Goal: Task Accomplishment & Management: Manage account settings

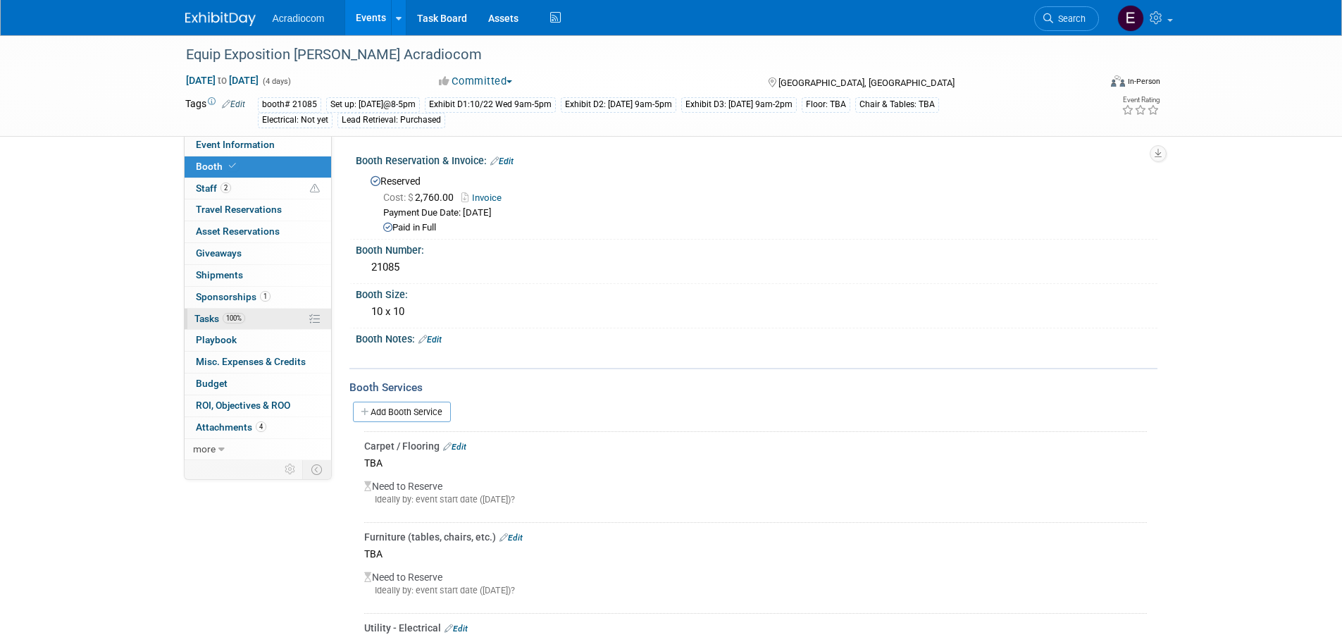
click at [245, 321] on span "100%" at bounding box center [234, 318] width 23 height 11
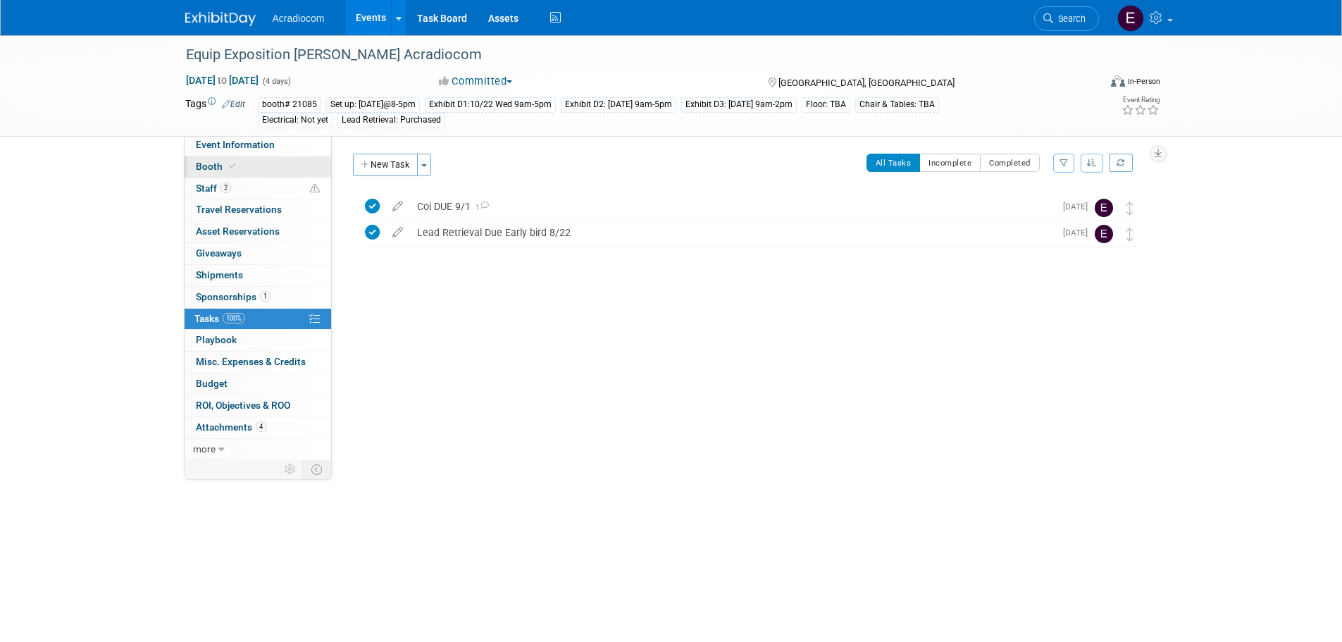
click at [273, 170] on link "Booth" at bounding box center [258, 166] width 147 height 21
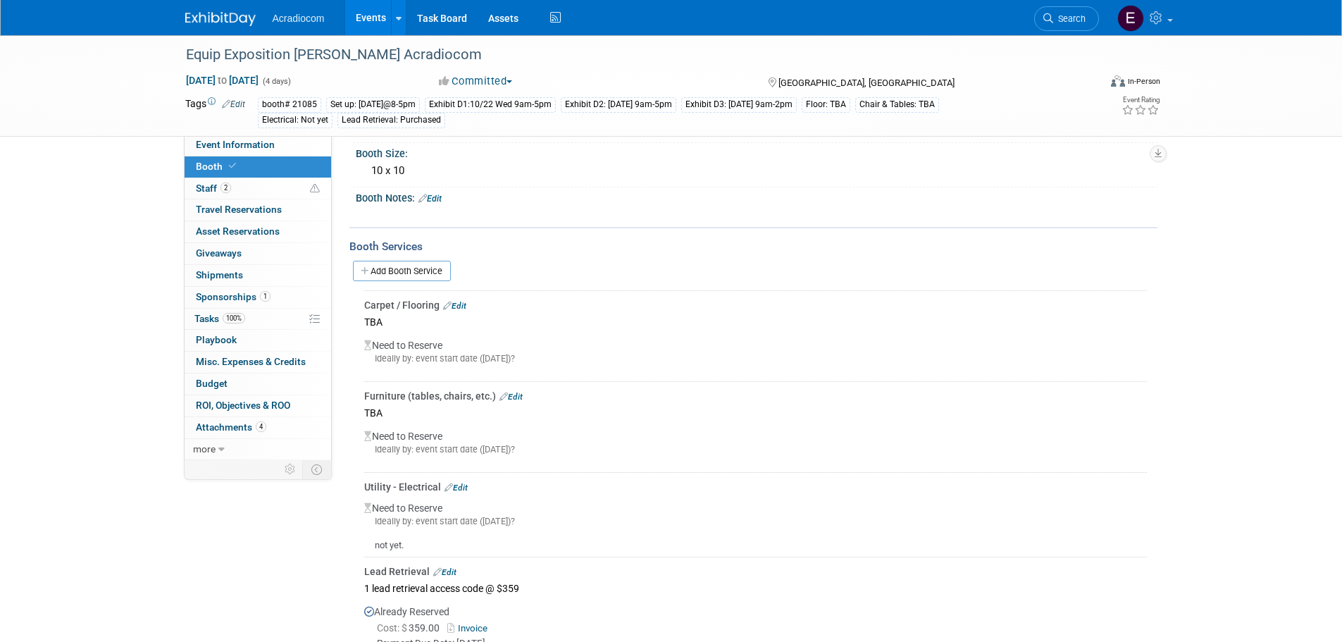
scroll to position [211, 0]
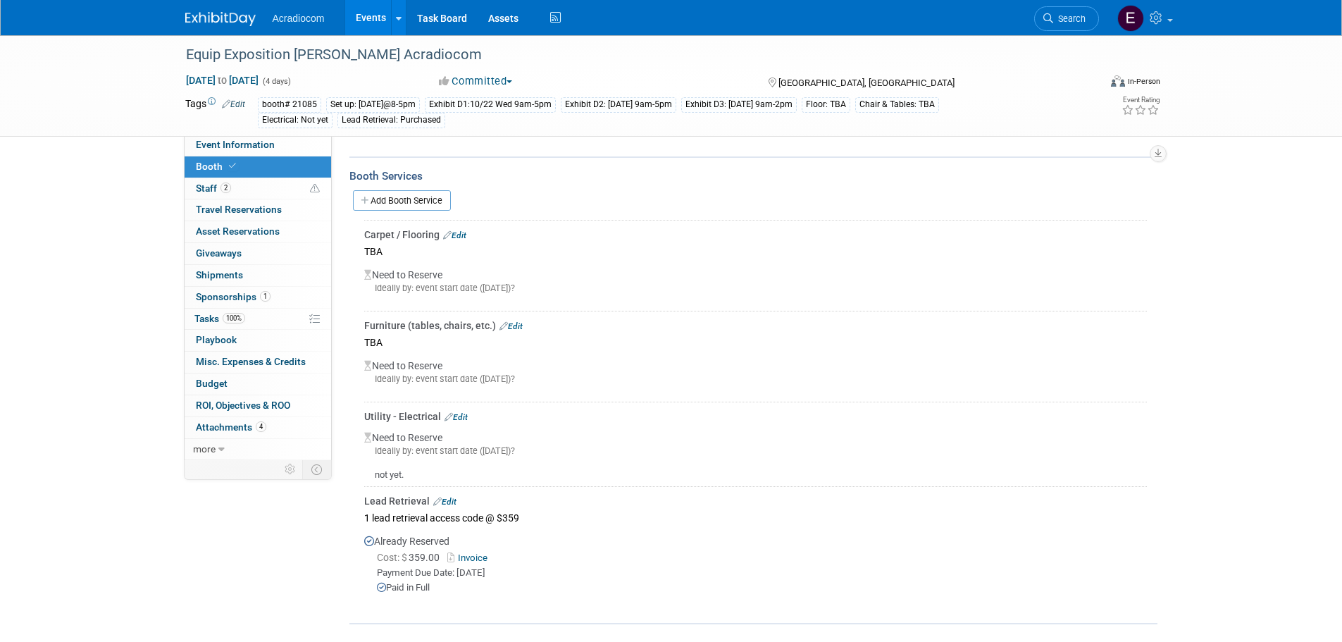
click at [462, 407] on td "Utility - Electrical Edit Need to Reserve Ideally by: event start date ([DATE])…" at bounding box center [755, 444] width 783 height 85
click at [464, 412] on link "Edit" at bounding box center [456, 417] width 23 height 10
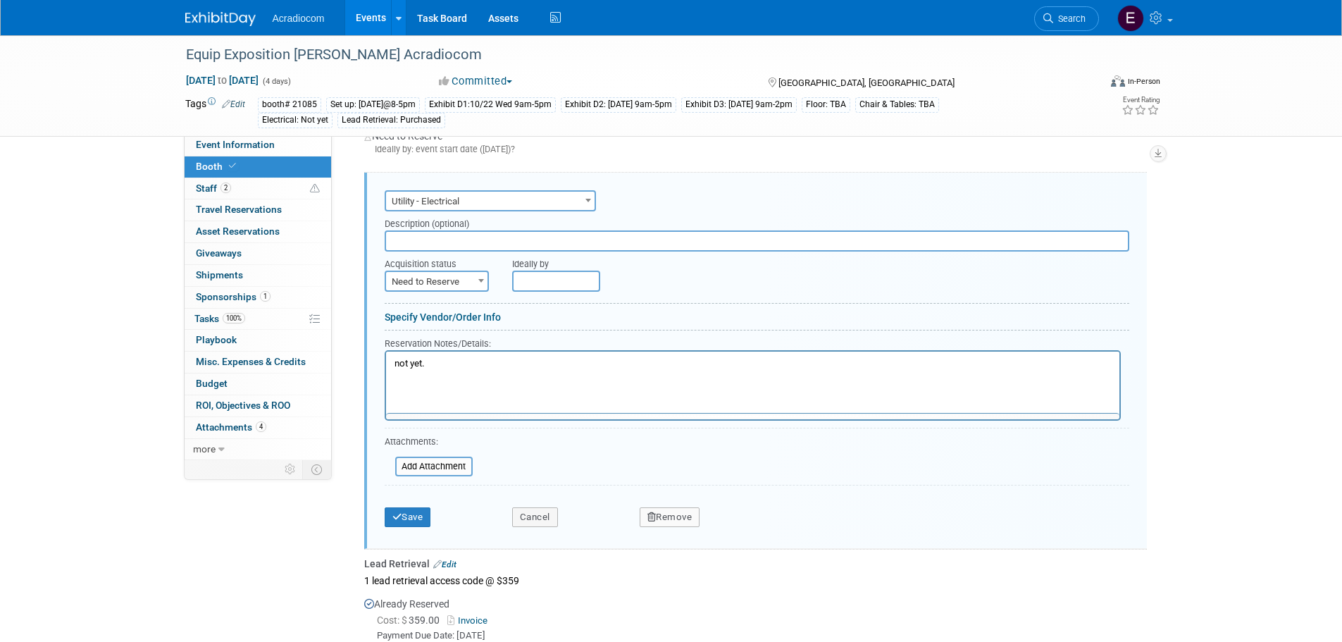
scroll to position [0, 0]
click at [459, 282] on span "Need to Reserve" at bounding box center [436, 282] width 101 height 20
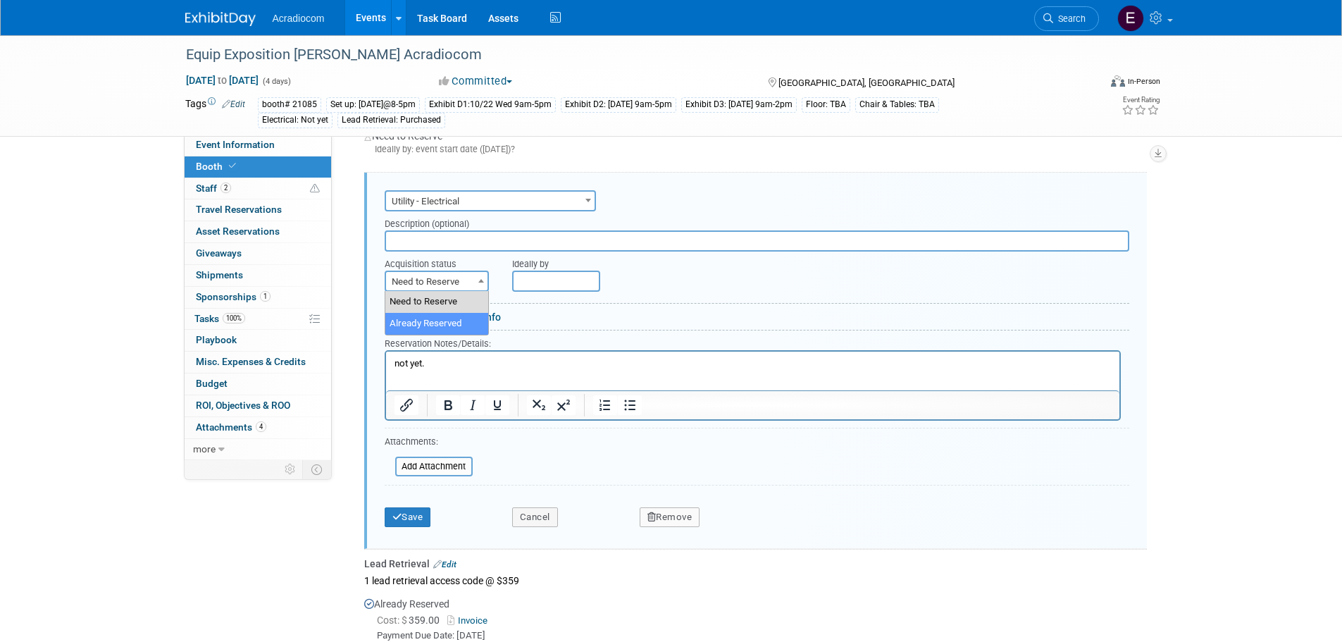
select select "2"
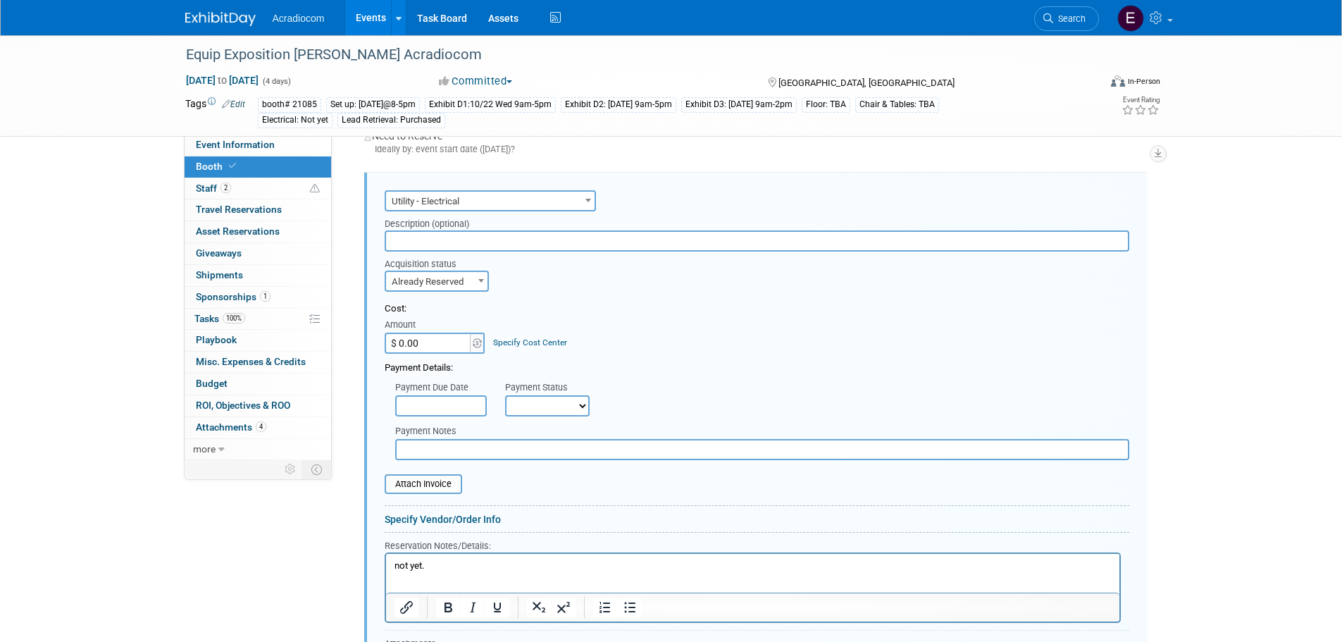
click at [438, 345] on input "$ 0.00" at bounding box center [429, 343] width 88 height 21
type input "$ 245.00"
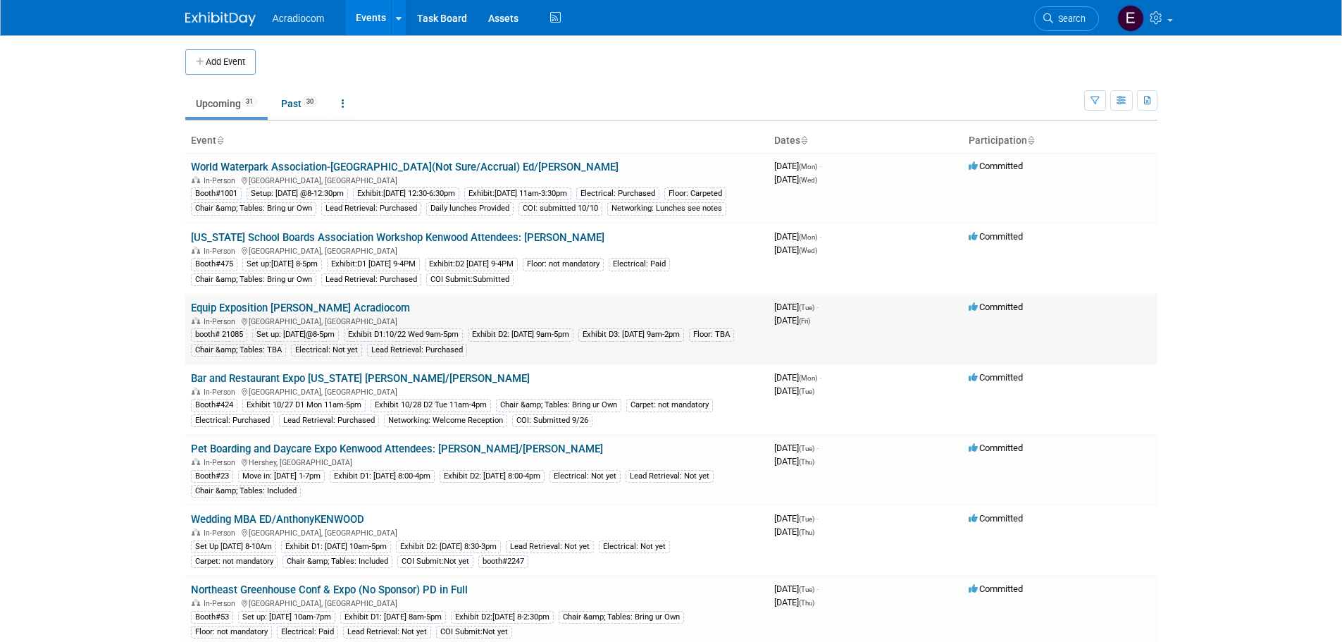
click at [317, 314] on td "Equip Exposition Barter Acradiocom In-Person Louisville, KY booth# 21085 Set up…" at bounding box center [476, 329] width 583 height 70
click at [315, 314] on link "Equip Exposition [PERSON_NAME] Acradiocom" at bounding box center [300, 308] width 219 height 13
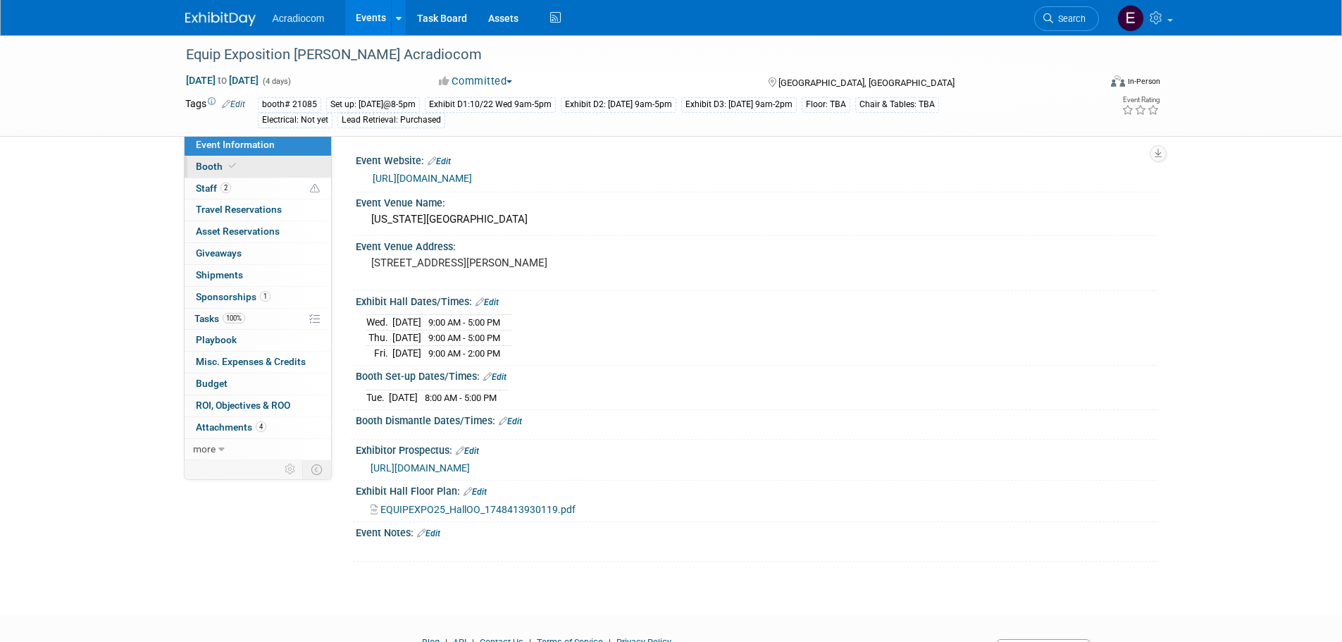
click at [253, 162] on link "Booth" at bounding box center [258, 166] width 147 height 21
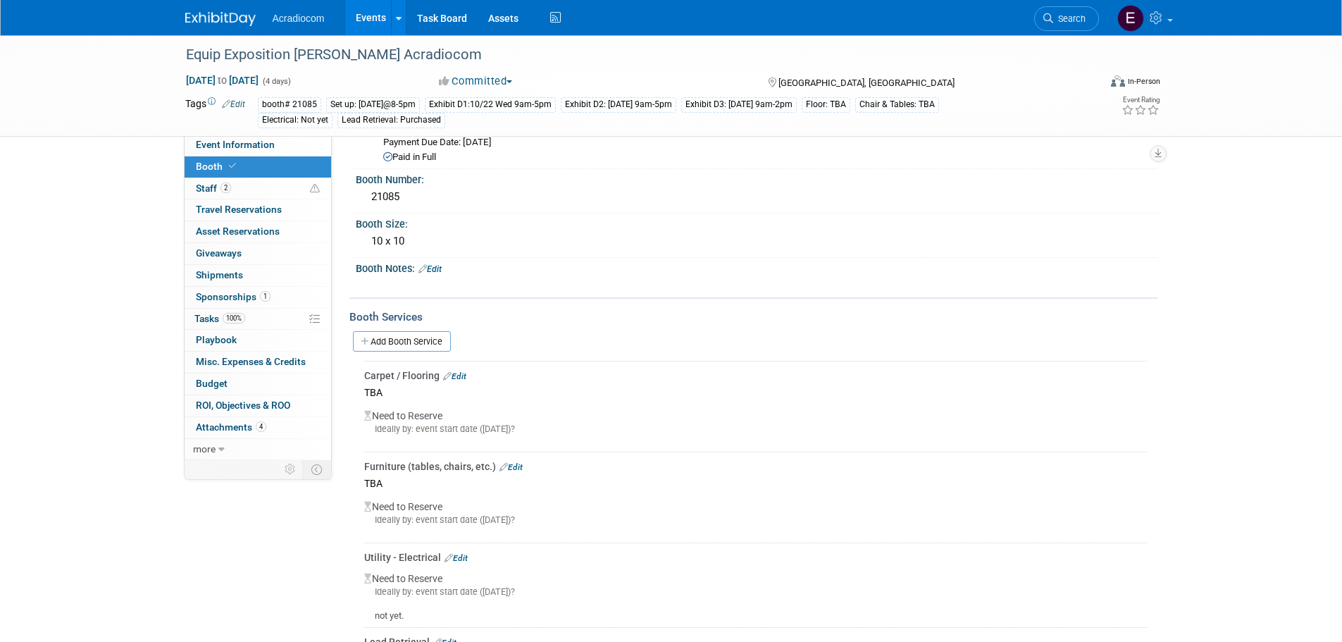
scroll to position [141, 0]
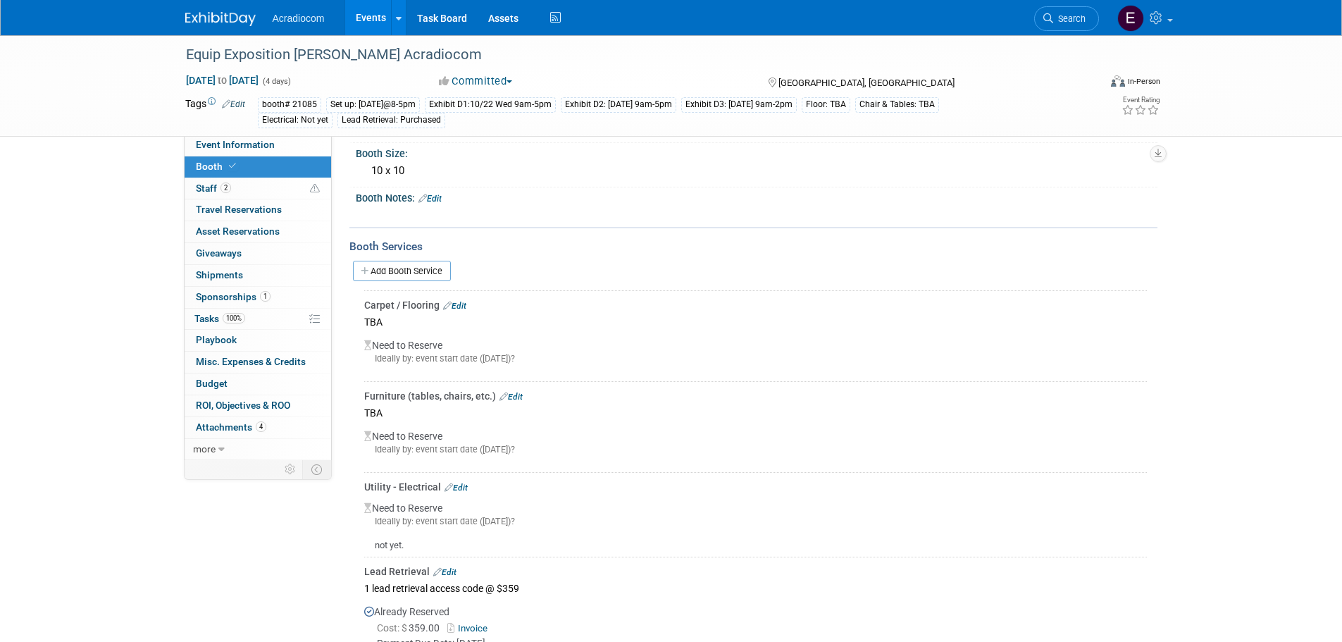
click at [465, 483] on link "Edit" at bounding box center [456, 488] width 23 height 10
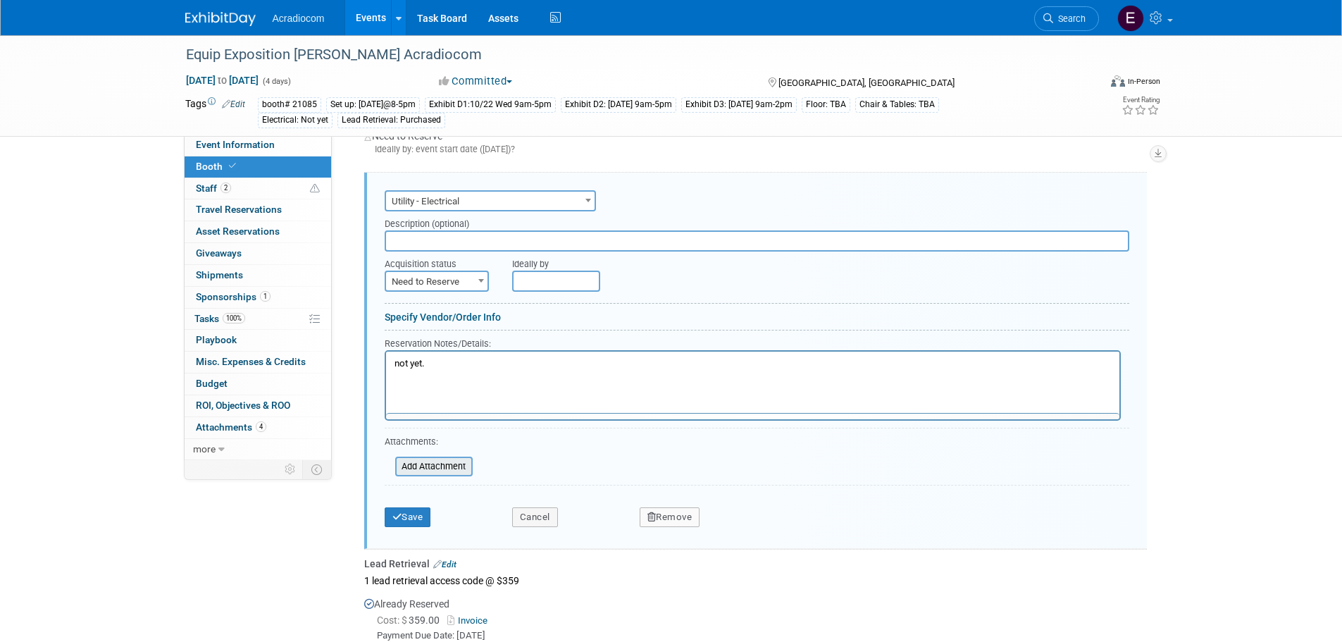
scroll to position [0, 0]
click at [459, 267] on div "Acquisition status" at bounding box center [438, 261] width 106 height 19
click at [457, 290] on span "Need to Reserve" at bounding box center [436, 282] width 101 height 20
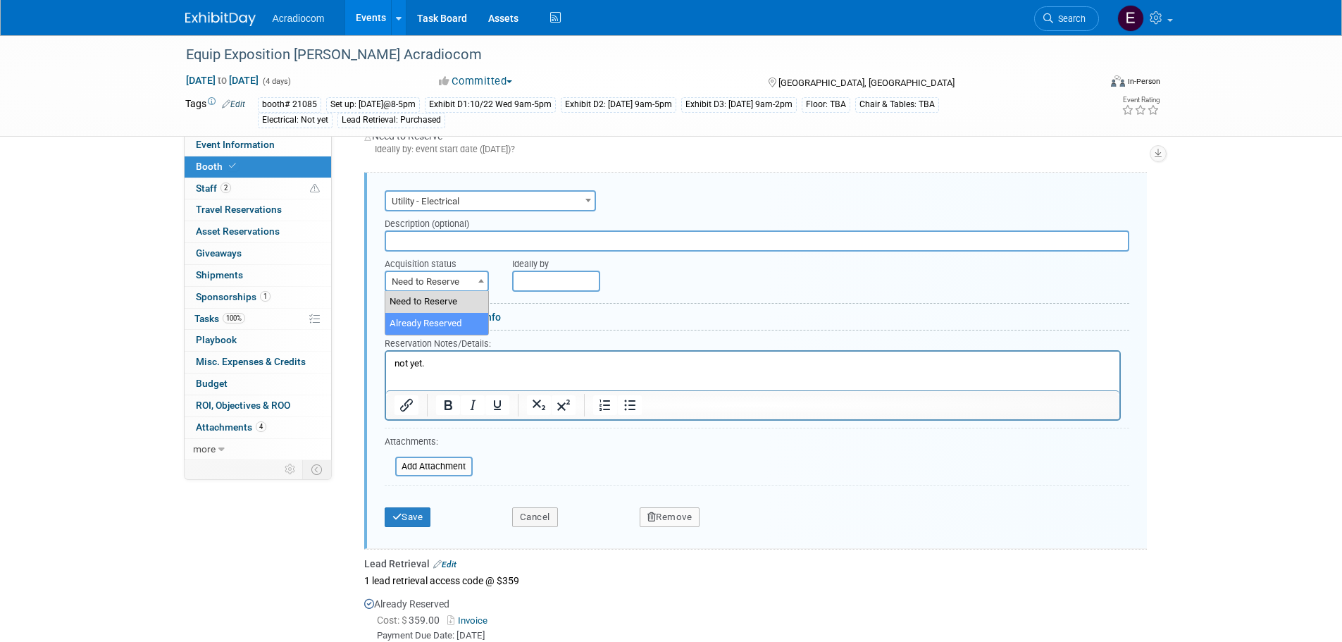
select select "2"
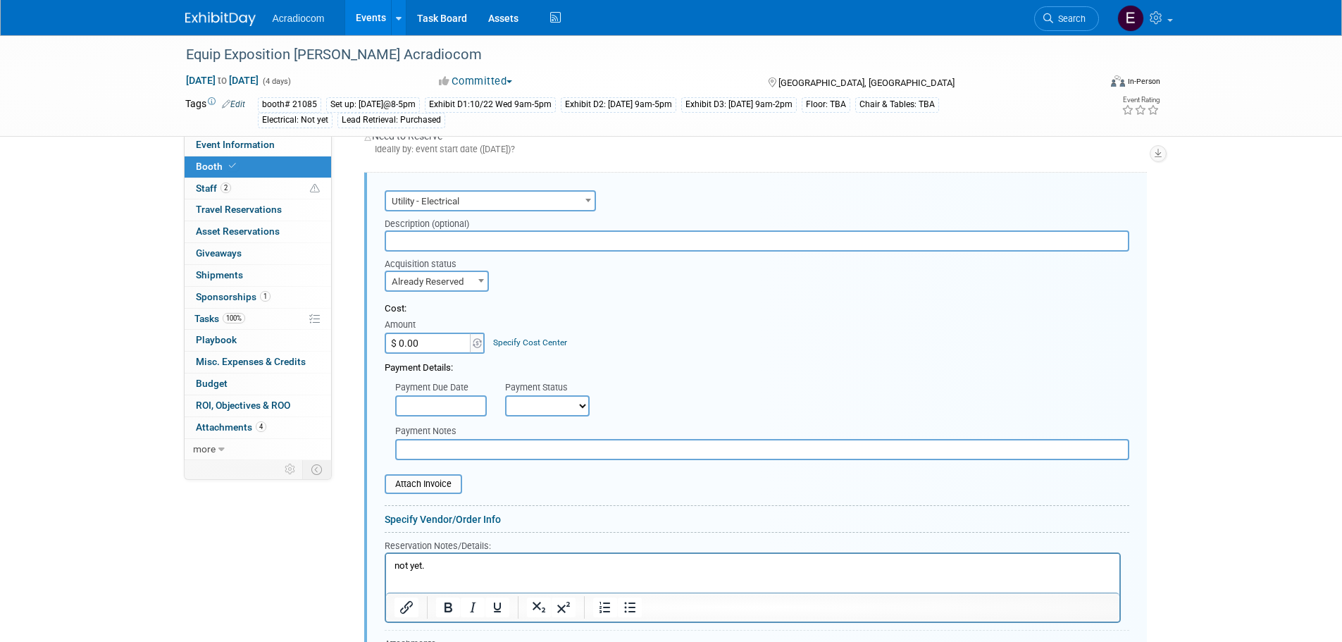
click at [461, 343] on input "$ 0.00" at bounding box center [429, 343] width 88 height 21
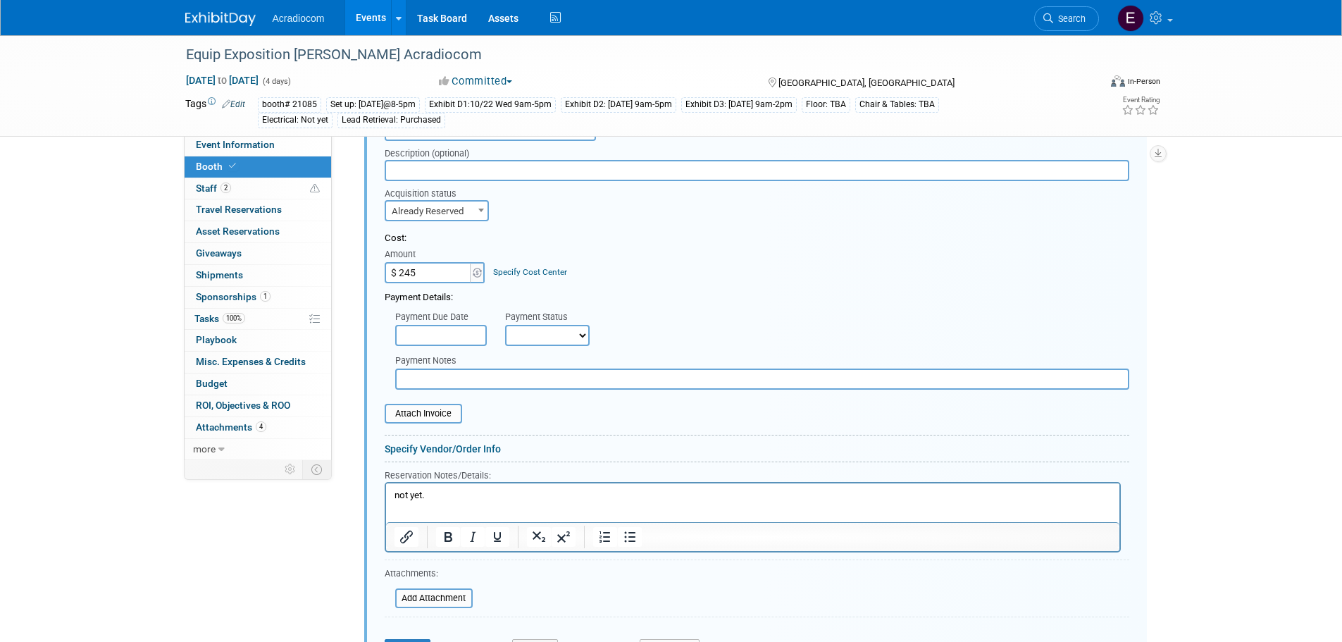
type input "$ 245.00"
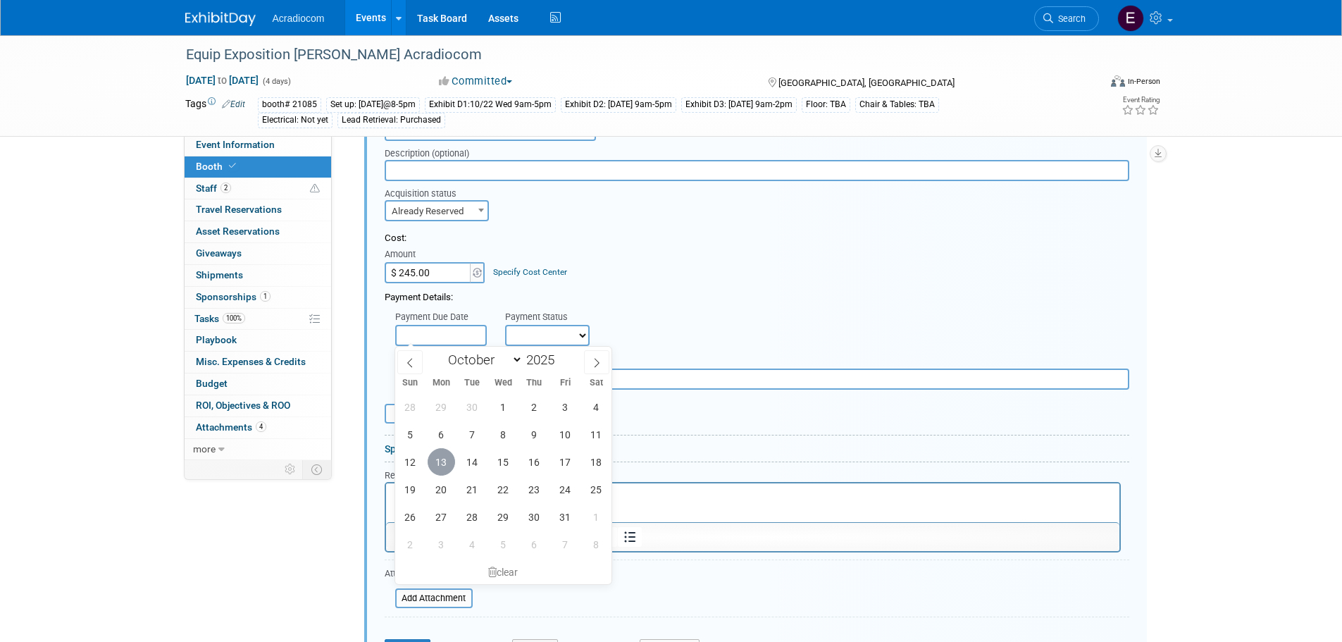
click at [441, 458] on span "13" at bounding box center [441, 461] width 27 height 27
type input "Oct 13, 2025"
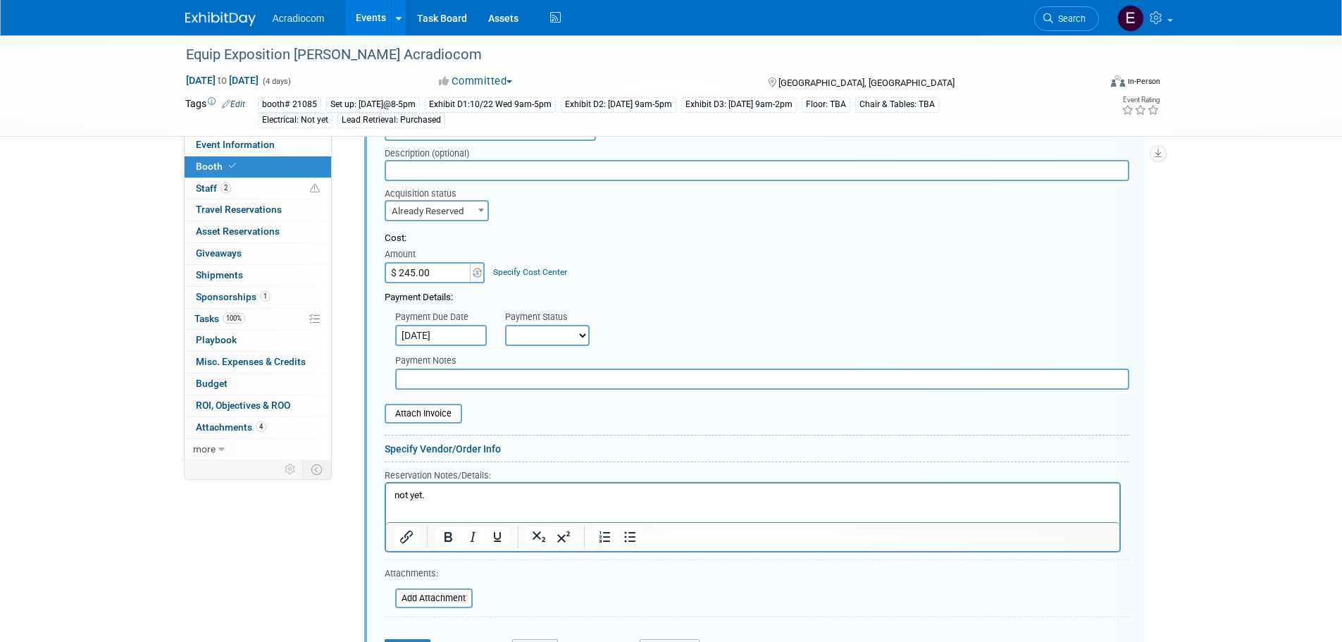
click at [536, 328] on select "Not Paid Yet Partially Paid Paid in Full" at bounding box center [547, 335] width 85 height 21
select select "2"
click at [505, 325] on select "Not Paid Yet Partially Paid Paid in Full" at bounding box center [547, 335] width 85 height 21
click at [447, 416] on input "file" at bounding box center [377, 413] width 168 height 17
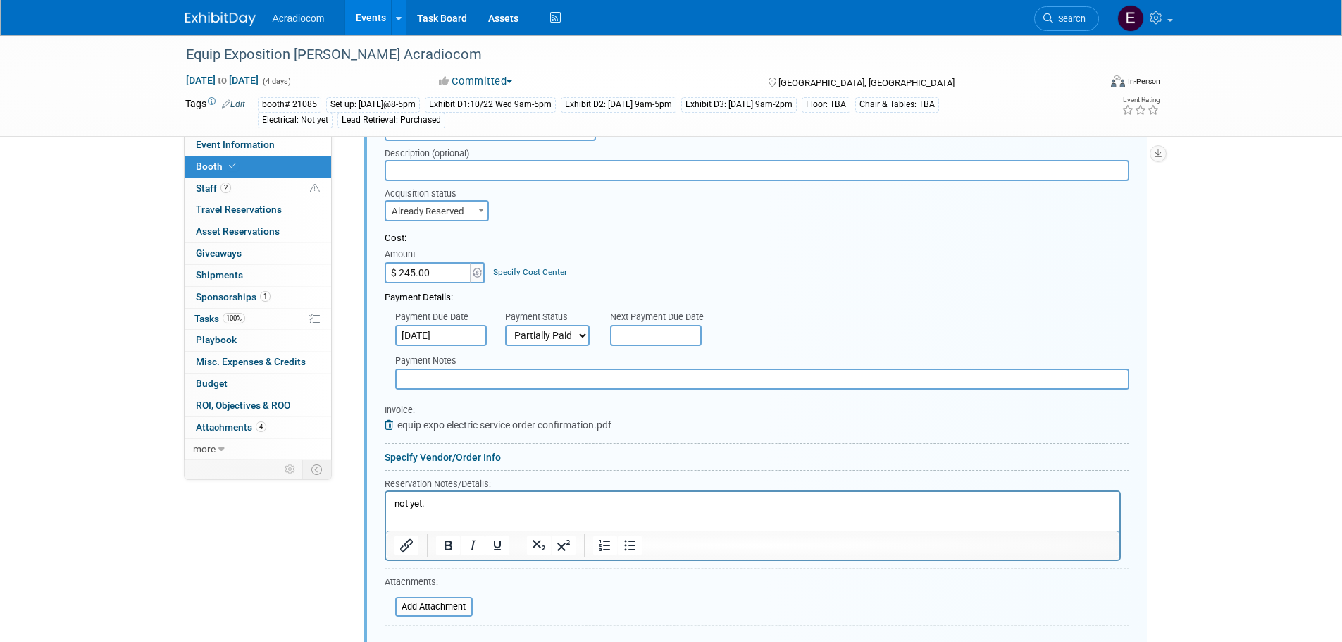
click at [478, 509] on p "not yet." at bounding box center [752, 503] width 717 height 13
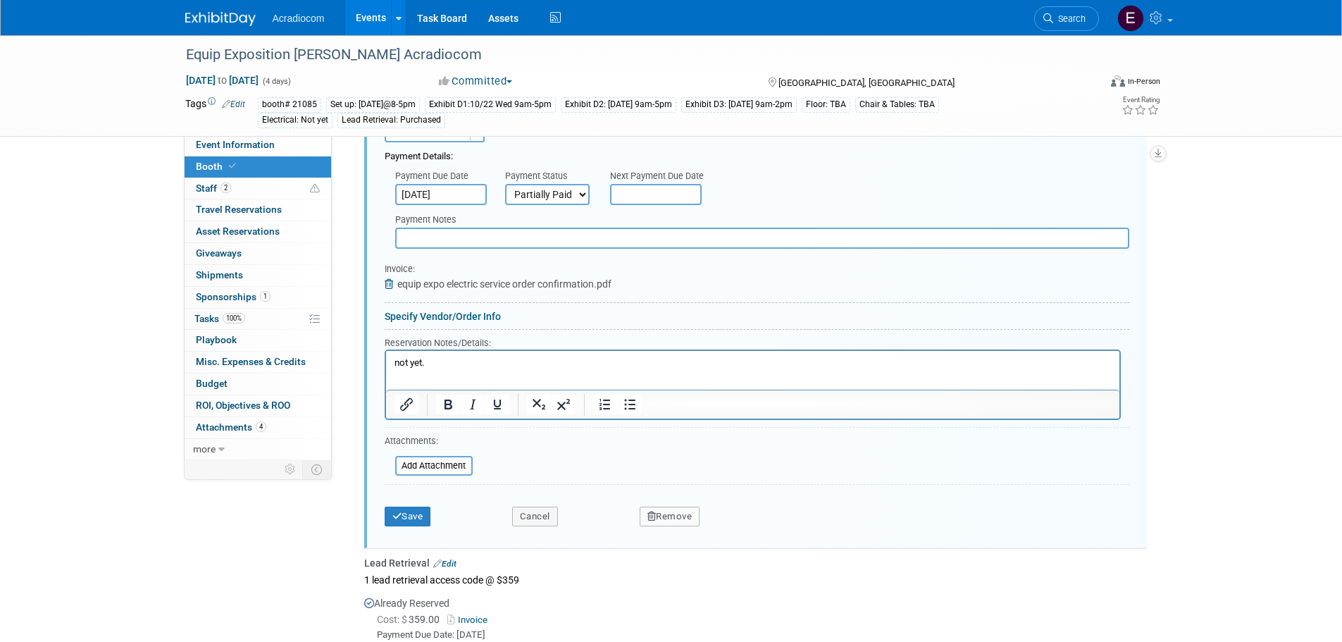
click at [458, 369] on html "not yet." at bounding box center [752, 359] width 734 height 19
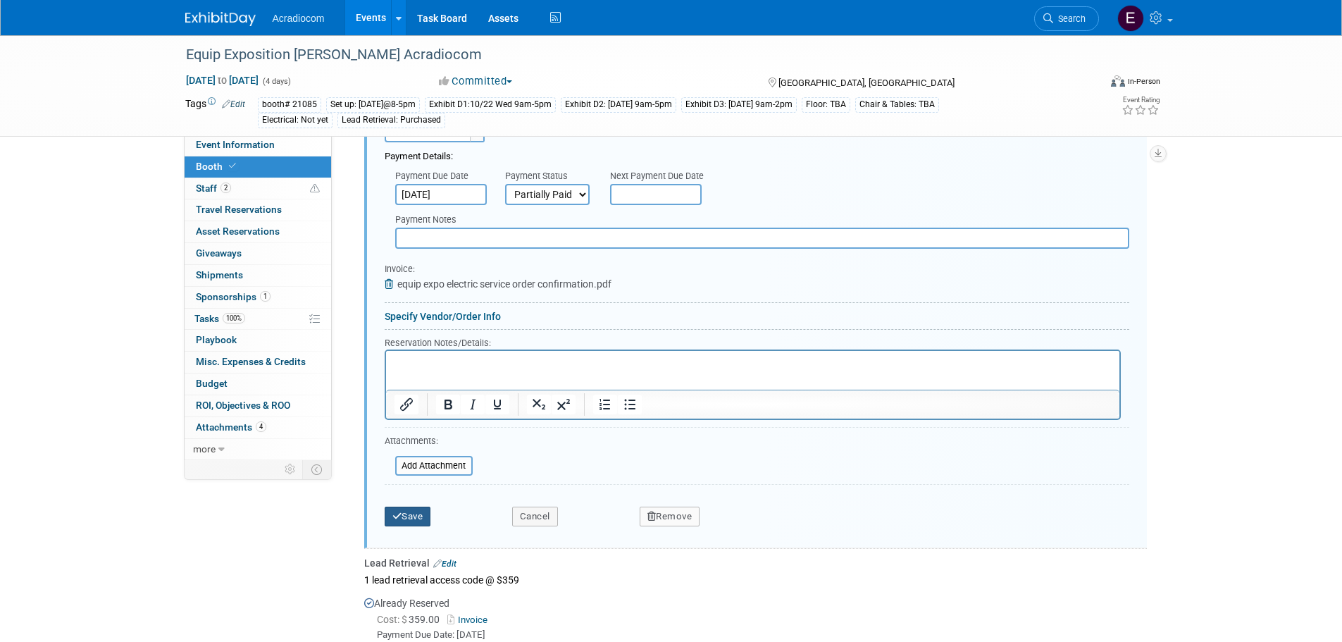
click at [413, 514] on button "Save" at bounding box center [408, 517] width 47 height 20
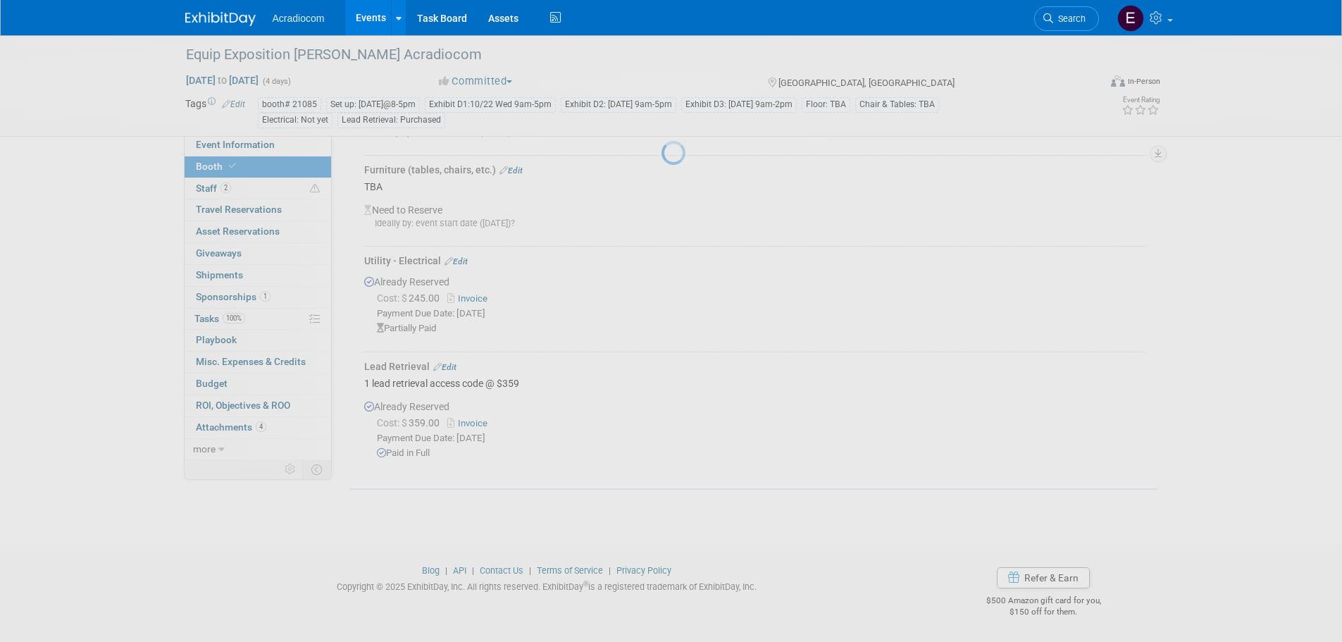
scroll to position [365, 0]
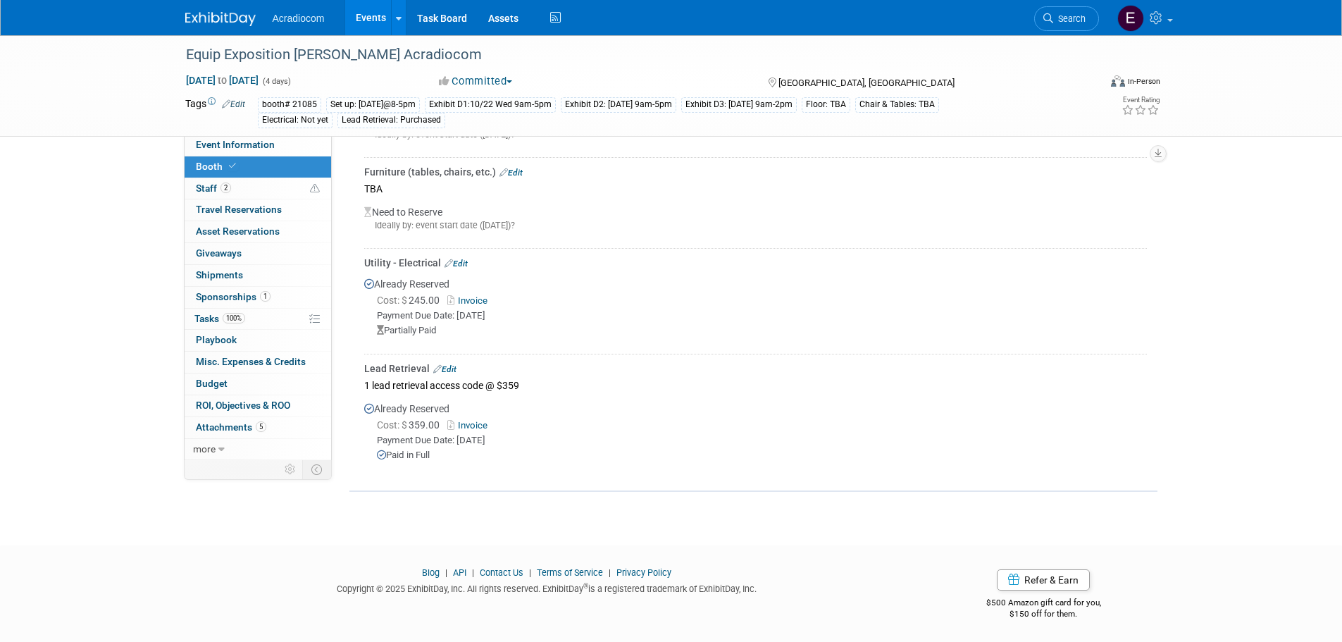
click at [464, 265] on link "Edit" at bounding box center [456, 264] width 23 height 10
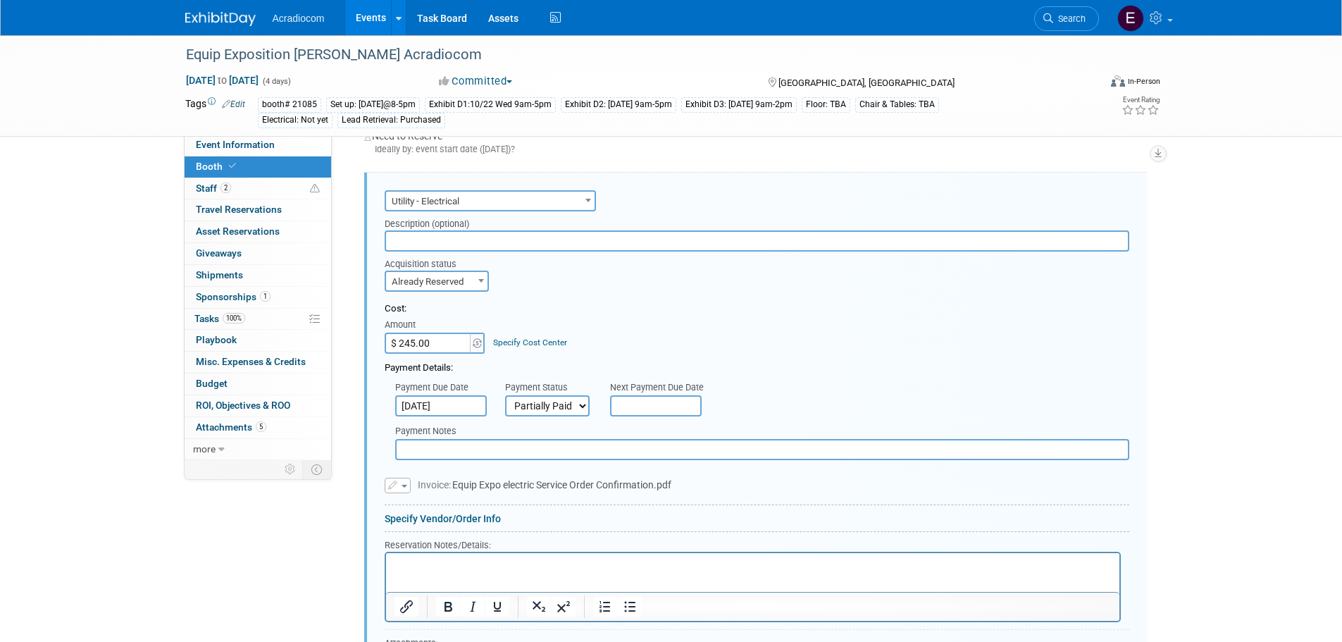
scroll to position [0, 0]
click at [560, 409] on select "Not Paid Yet Partially Paid Paid in Full" at bounding box center [547, 405] width 85 height 21
click at [543, 488] on span "Invoice: Equip Expo electric Service Order Confirmation.pdf" at bounding box center [545, 484] width 254 height 11
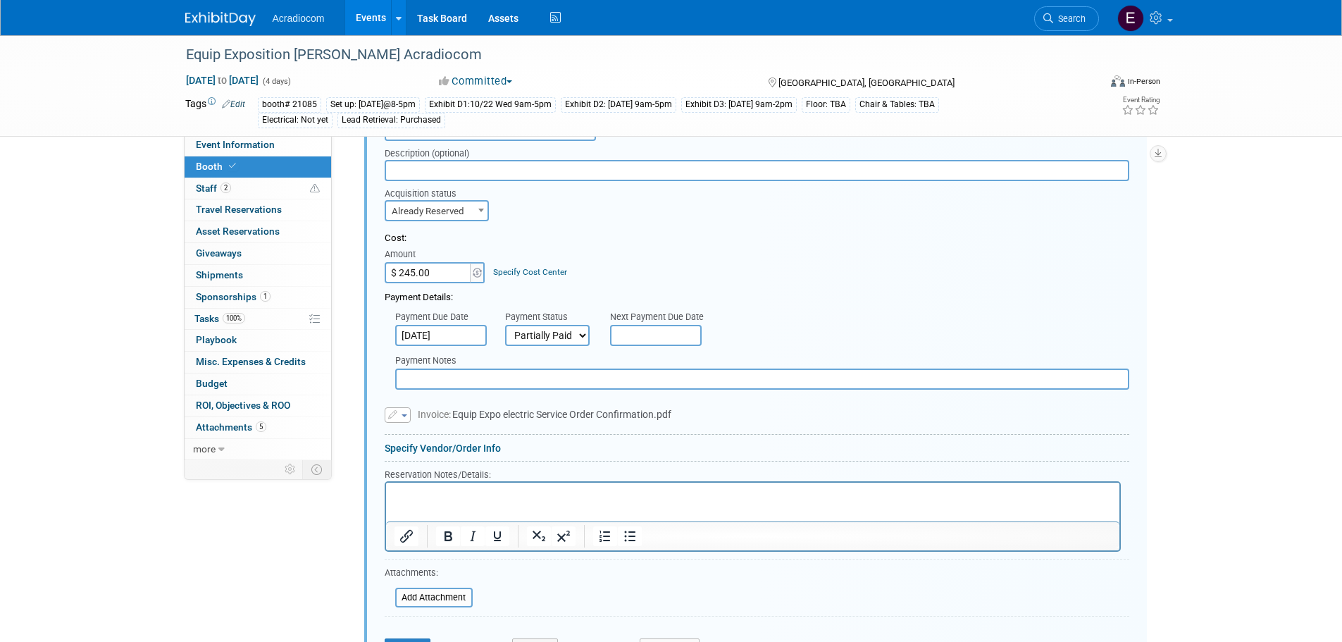
scroll to position [582, 0]
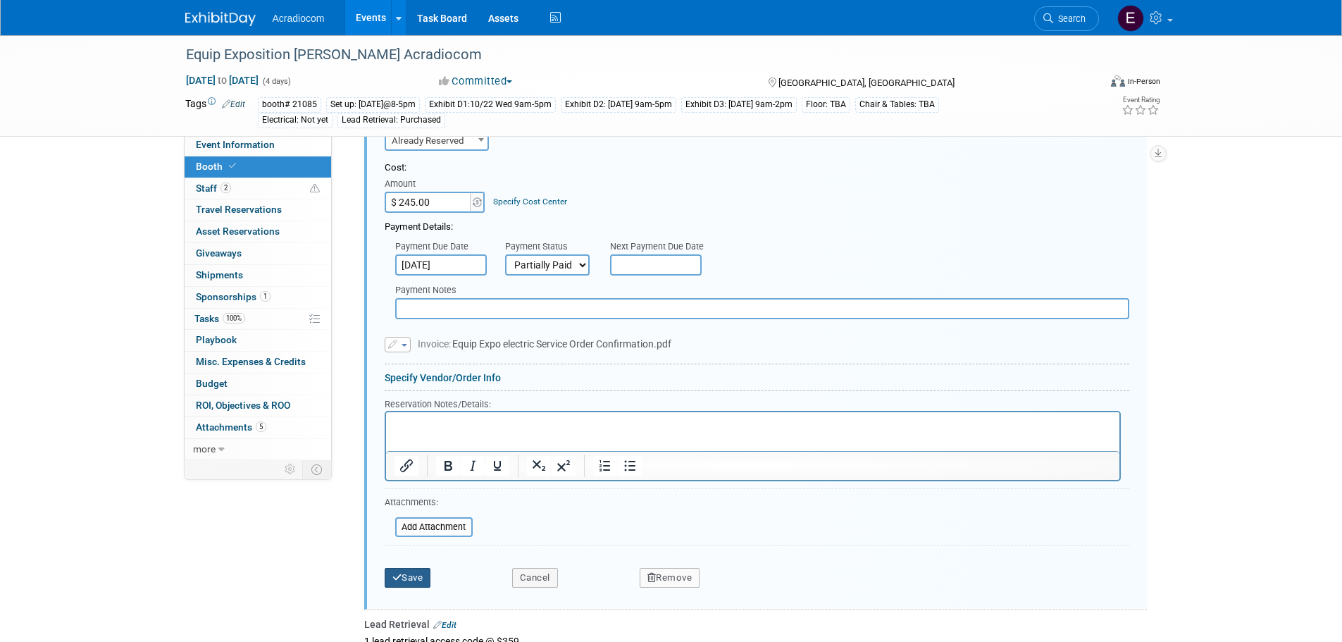
click at [416, 576] on button "Save" at bounding box center [408, 578] width 47 height 20
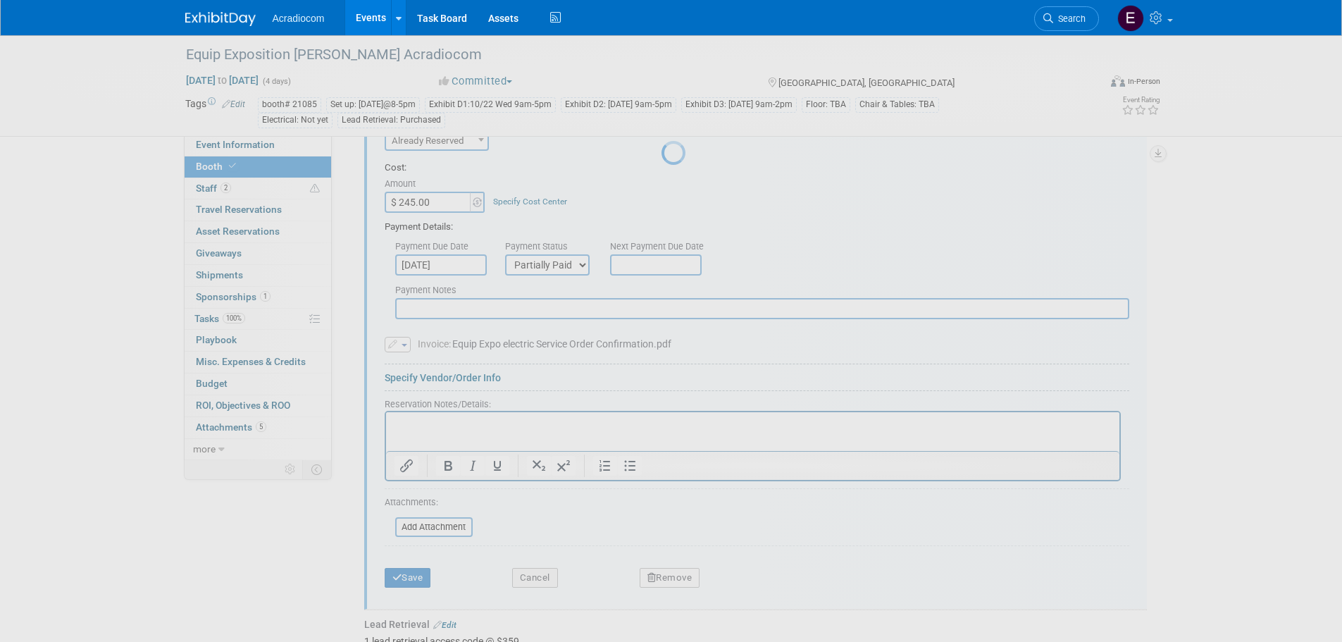
scroll to position [365, 0]
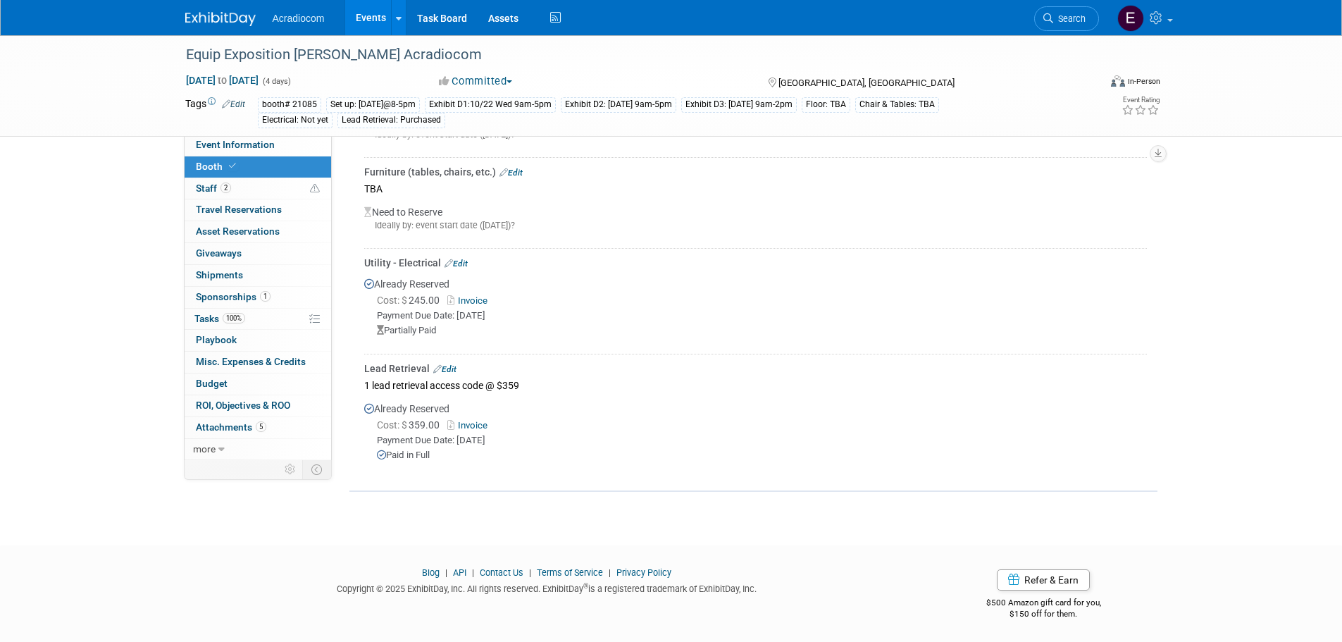
click at [461, 259] on link "Edit" at bounding box center [456, 264] width 23 height 10
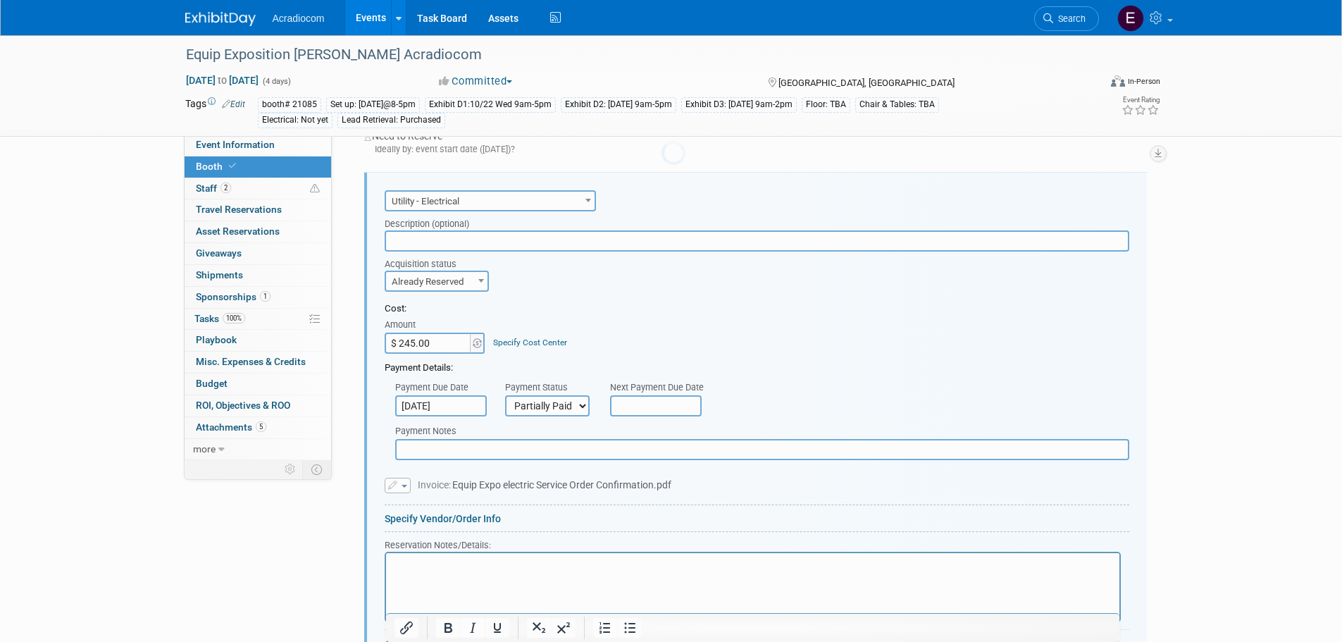
scroll to position [0, 0]
click at [571, 404] on select "Not Paid Yet Partially Paid Paid in Full" at bounding box center [547, 405] width 85 height 21
select select "1"
click at [505, 395] on select "Not Paid Yet Partially Paid Paid in Full" at bounding box center [547, 405] width 85 height 21
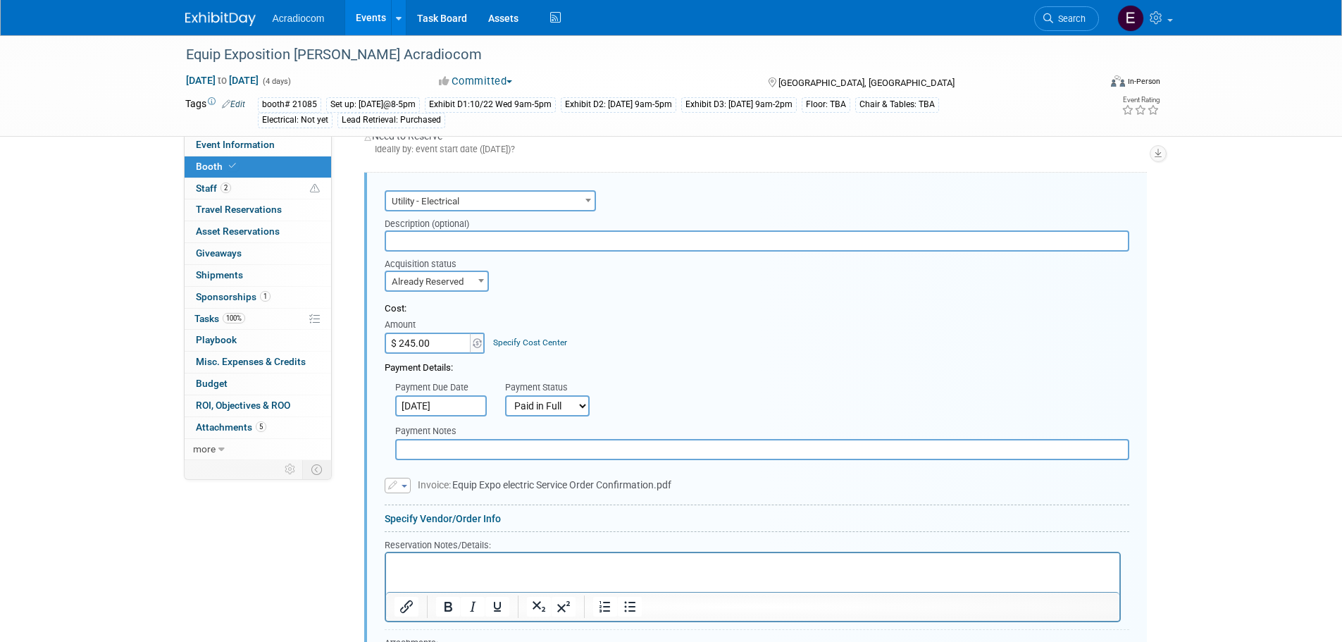
scroll to position [652, 0]
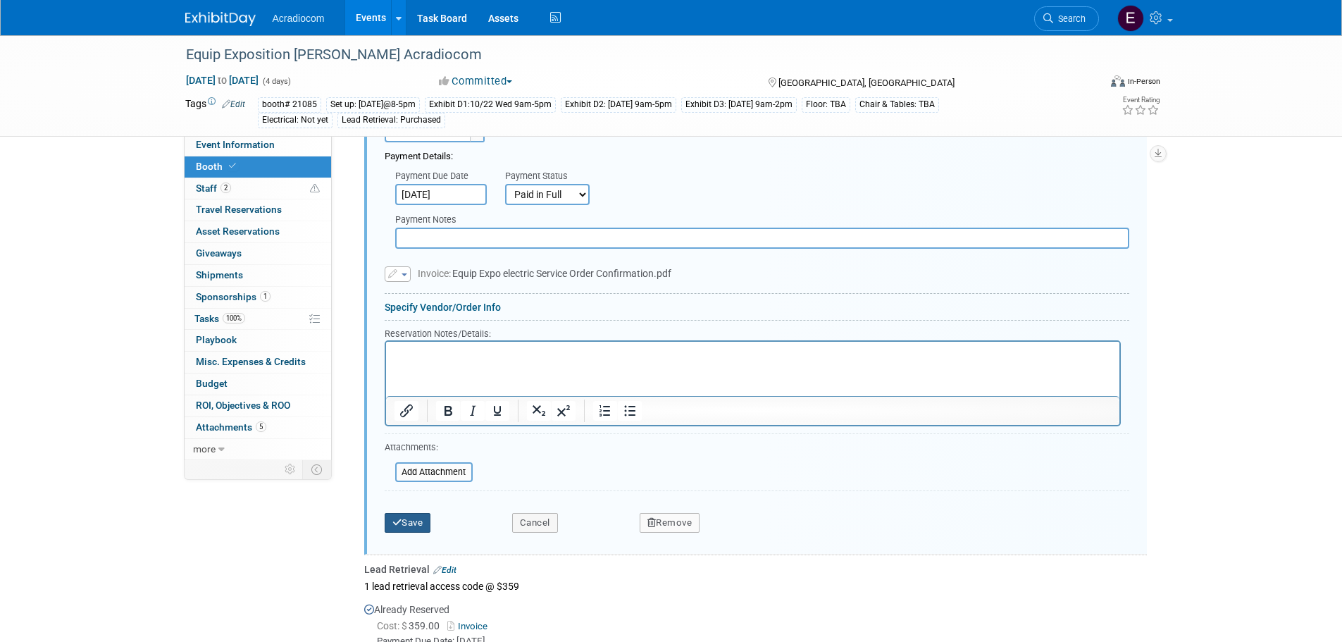
click at [416, 528] on button "Save" at bounding box center [408, 523] width 47 height 20
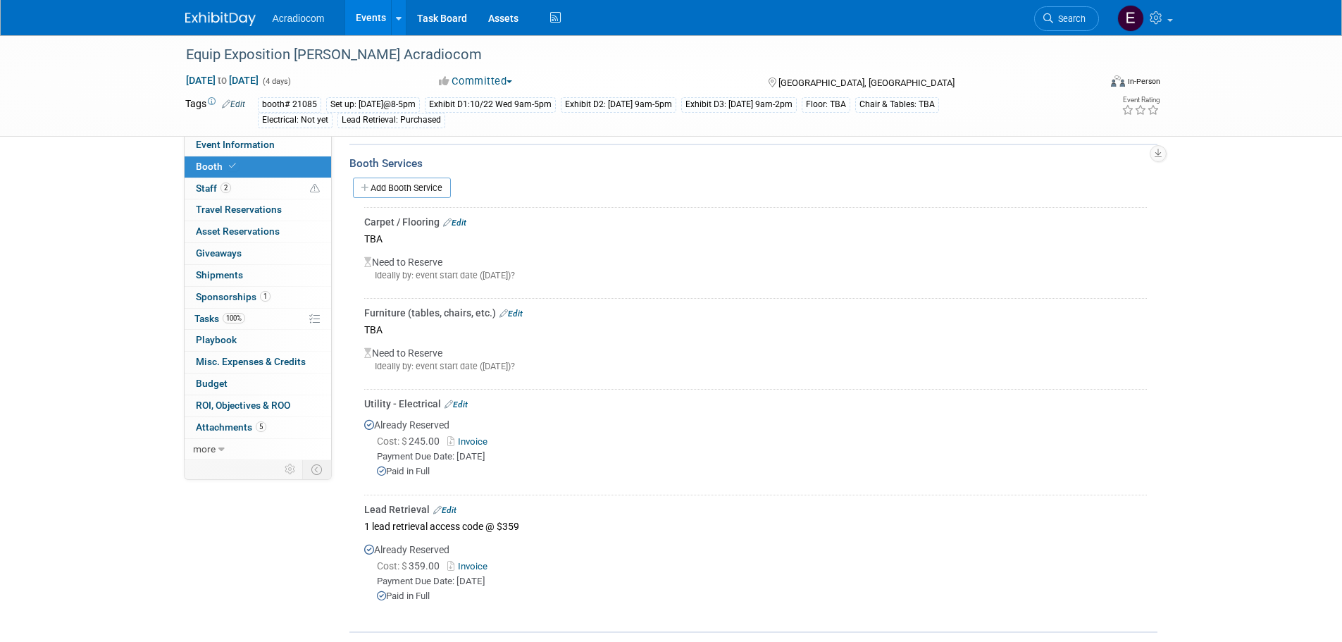
scroll to position [83, 0]
